Goal: Find specific page/section

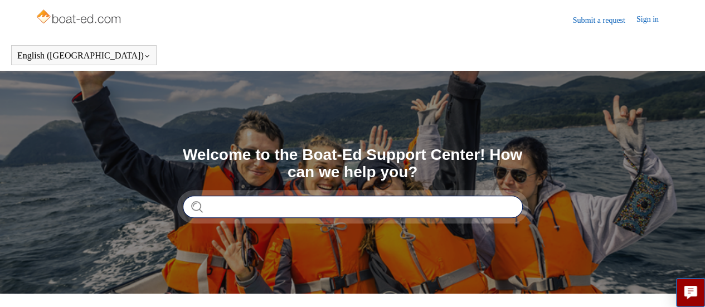
click at [271, 201] on input "Search" at bounding box center [353, 207] width 340 height 22
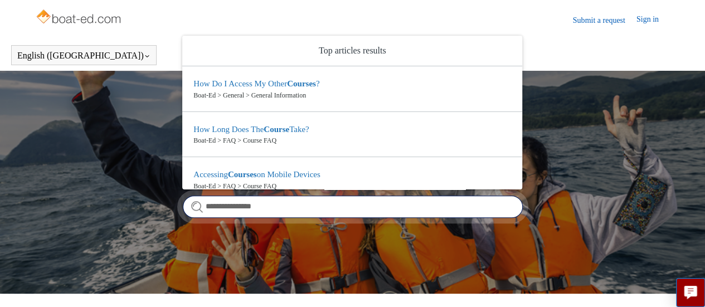
click at [271, 201] on input "**********" at bounding box center [353, 207] width 340 height 22
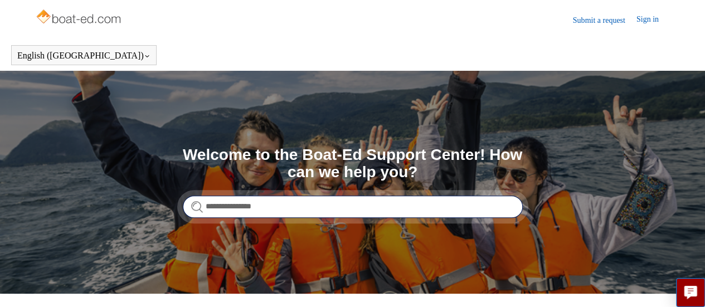
type input "**********"
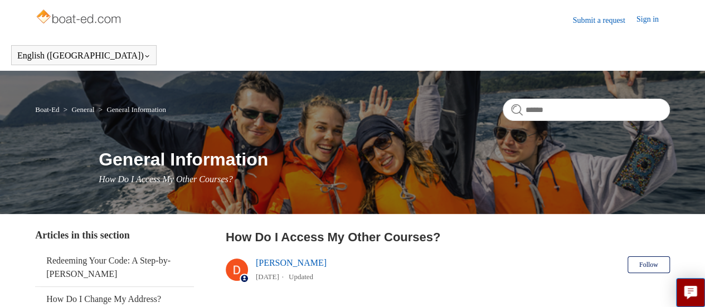
click at [649, 22] on link "Sign in" at bounding box center [653, 19] width 33 height 13
